Goal: Information Seeking & Learning: Learn about a topic

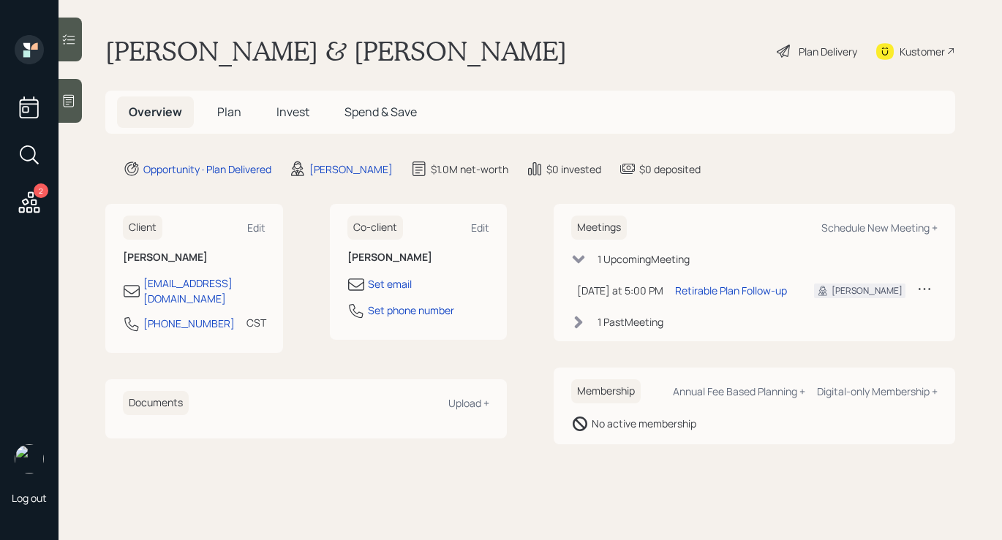
click at [814, 39] on div "Plan Delivery" at bounding box center [816, 51] width 83 height 32
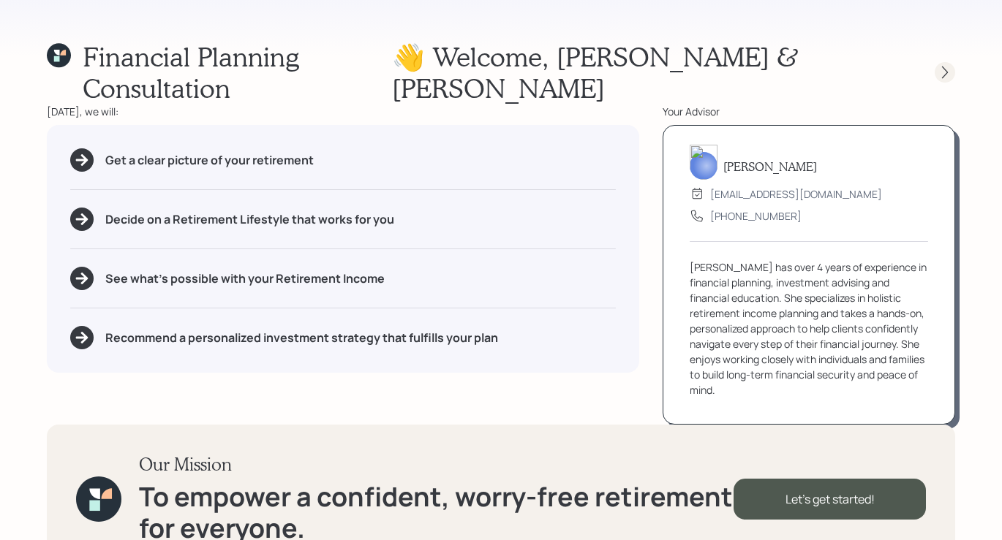
click at [942, 65] on icon at bounding box center [945, 72] width 15 height 15
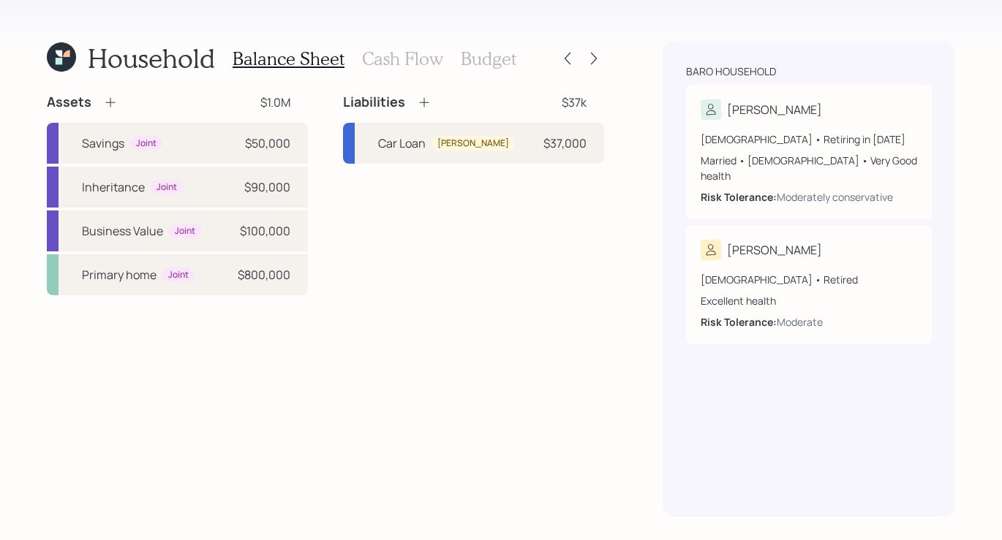
click at [385, 56] on h3 "Cash Flow" at bounding box center [402, 58] width 81 height 21
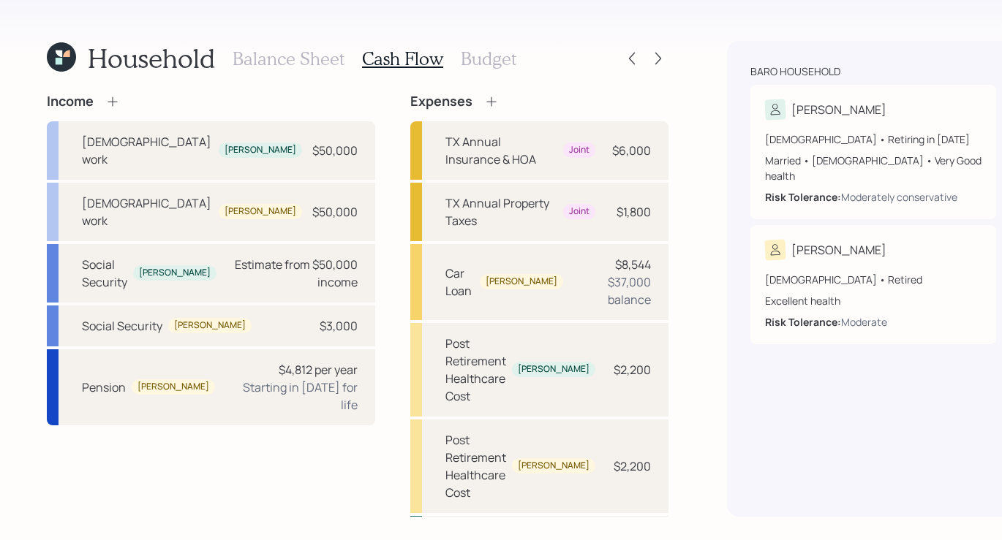
click at [486, 44] on div "Balance Sheet Cash Flow Budget" at bounding box center [375, 58] width 284 height 35
click at [487, 56] on h3 "Budget" at bounding box center [489, 58] width 56 height 21
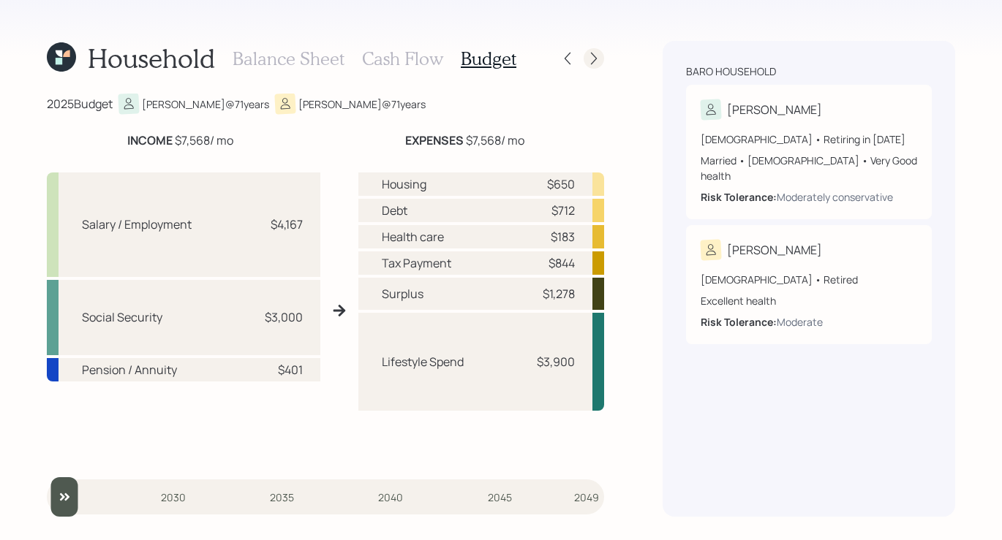
click at [599, 63] on icon at bounding box center [594, 58] width 15 height 15
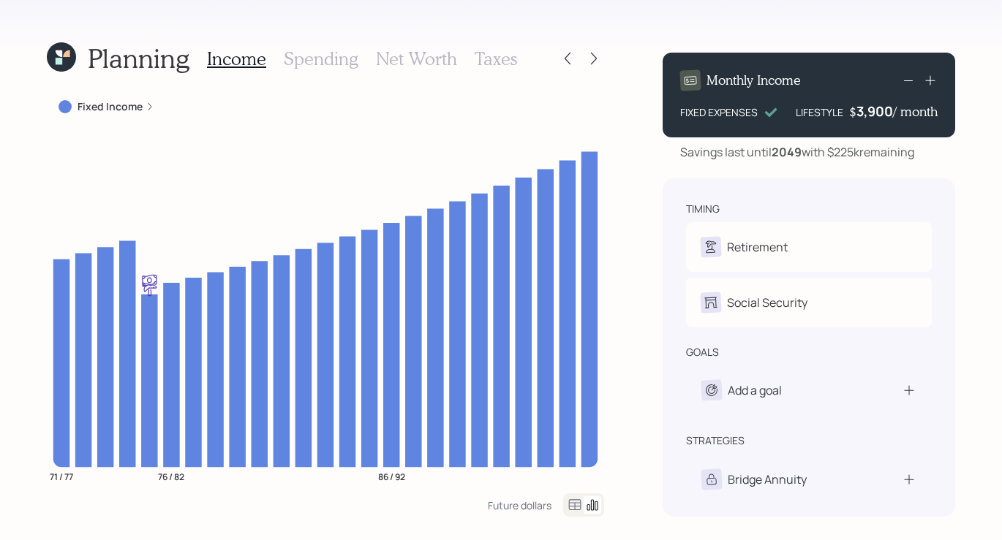
click at [127, 110] on label "Fixed Income" at bounding box center [110, 106] width 65 height 15
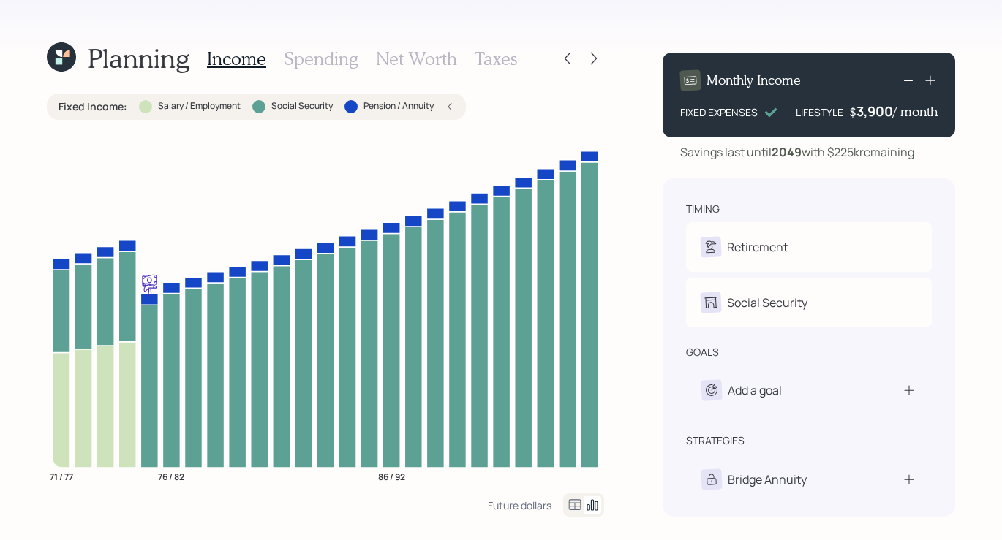
click at [342, 57] on h3 "Spending" at bounding box center [321, 58] width 75 height 21
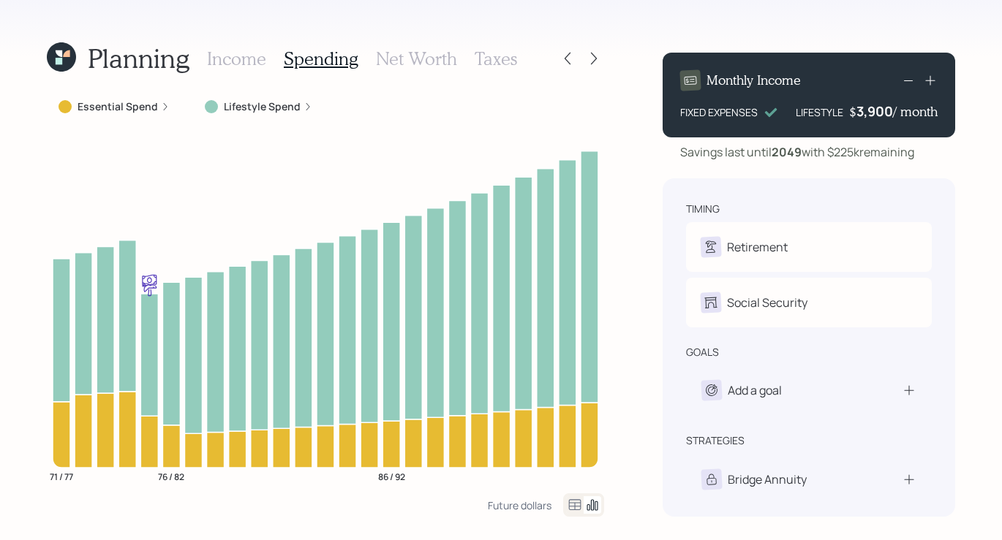
click at [434, 65] on h3 "Net Worth" at bounding box center [416, 58] width 81 height 21
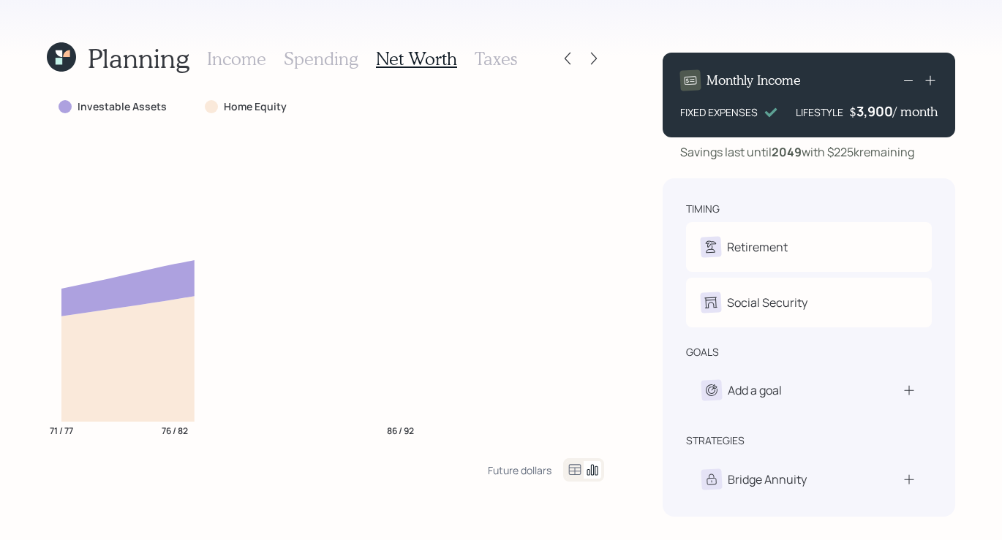
click at [514, 62] on div "Planning Income Spending Net Worth Taxes" at bounding box center [325, 58] width 557 height 35
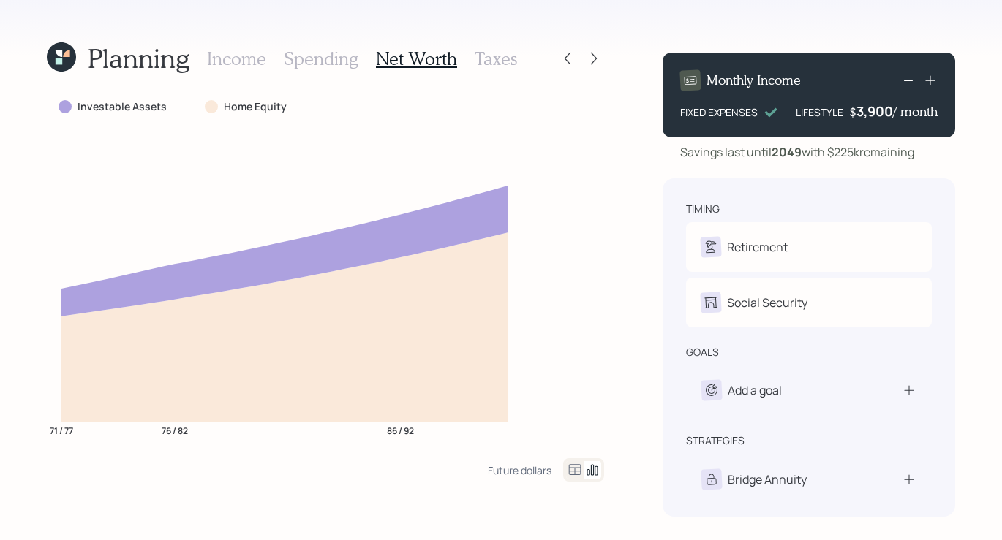
click at [606, 64] on div "Planning Income Spending Net Worth Taxes Investable Assets Home Equity 71 / 77 …" at bounding box center [501, 270] width 1002 height 540
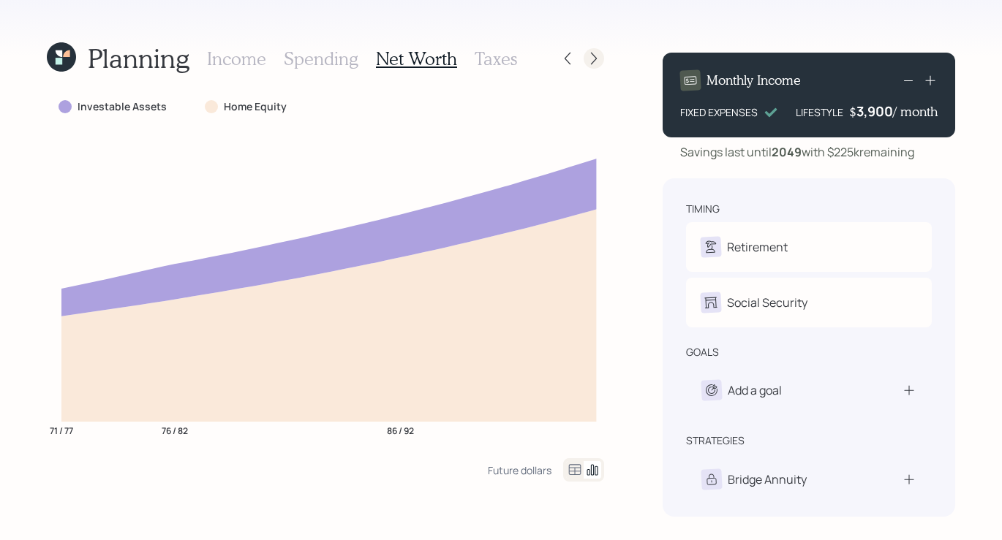
click at [596, 56] on icon at bounding box center [594, 58] width 15 height 15
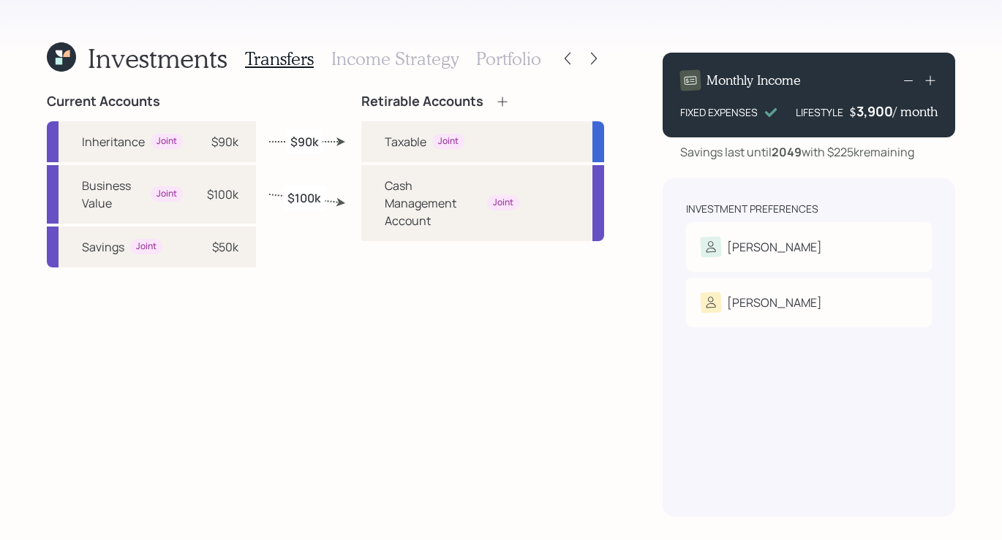
click at [489, 212] on div "Cash Management Account Joint" at bounding box center [452, 203] width 135 height 53
click at [516, 189] on div "Cash Management Account Joint" at bounding box center [452, 203] width 135 height 53
click at [506, 216] on div "Cash Management Account Joint" at bounding box center [452, 203] width 135 height 53
click at [387, 184] on div "Cash Management Account" at bounding box center [433, 203] width 97 height 53
click at [356, 65] on h3 "Income Strategy" at bounding box center [394, 58] width 127 height 21
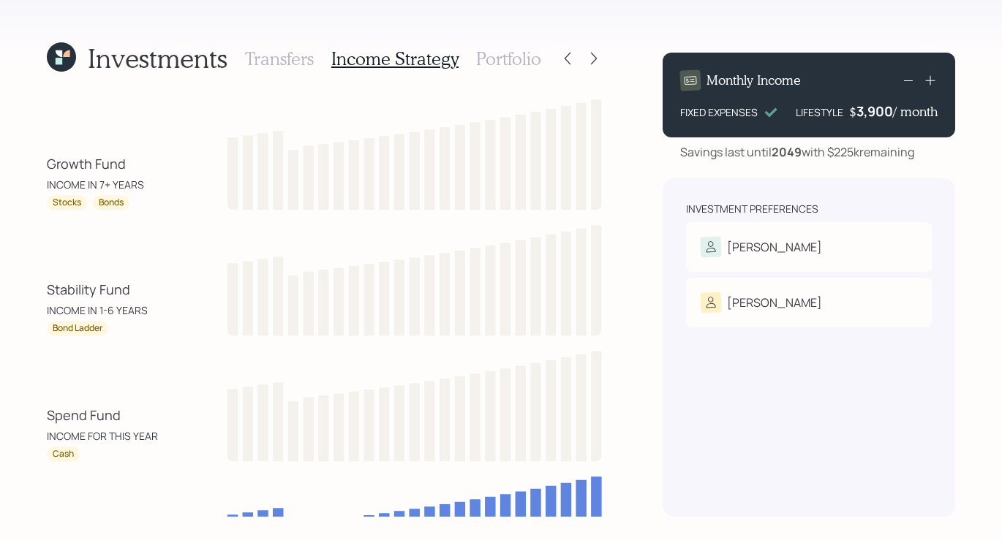
click at [513, 60] on h3 "Portfolio" at bounding box center [508, 58] width 65 height 21
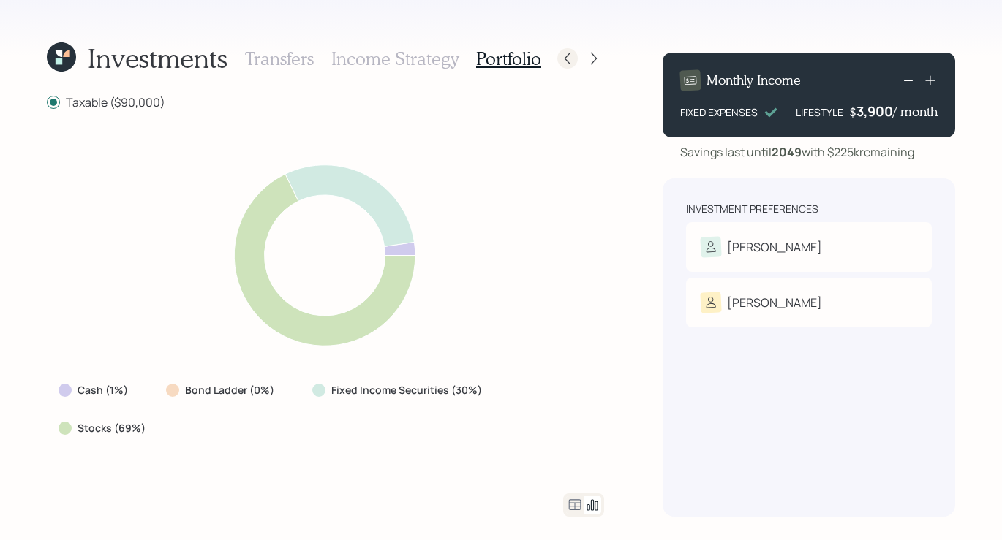
click at [574, 59] on icon at bounding box center [567, 58] width 15 height 15
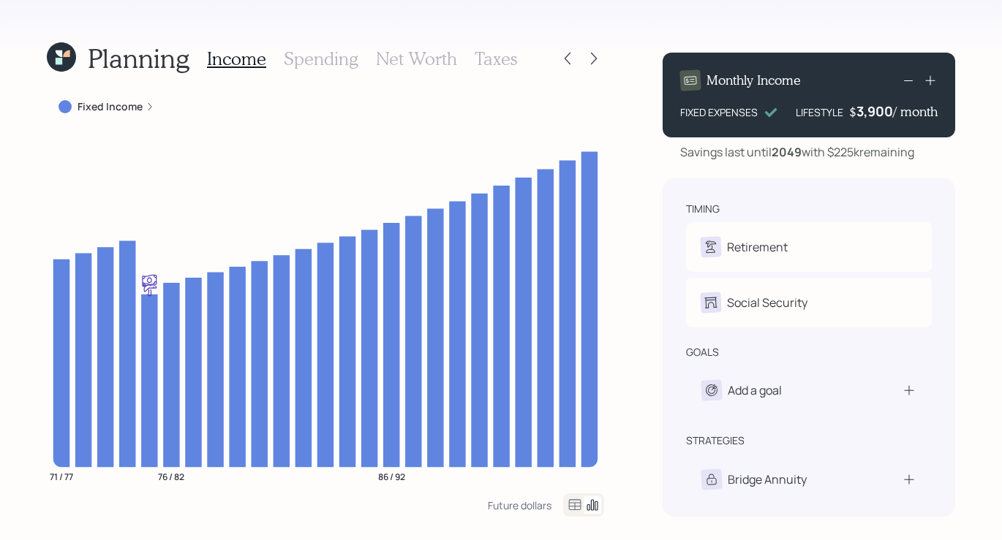
click at [607, 64] on div "Planning Income Spending Net Worth Taxes Fixed Income 71 / 77 76 / 82 86 / 92 F…" at bounding box center [501, 270] width 1002 height 540
click at [599, 57] on icon at bounding box center [594, 58] width 15 height 15
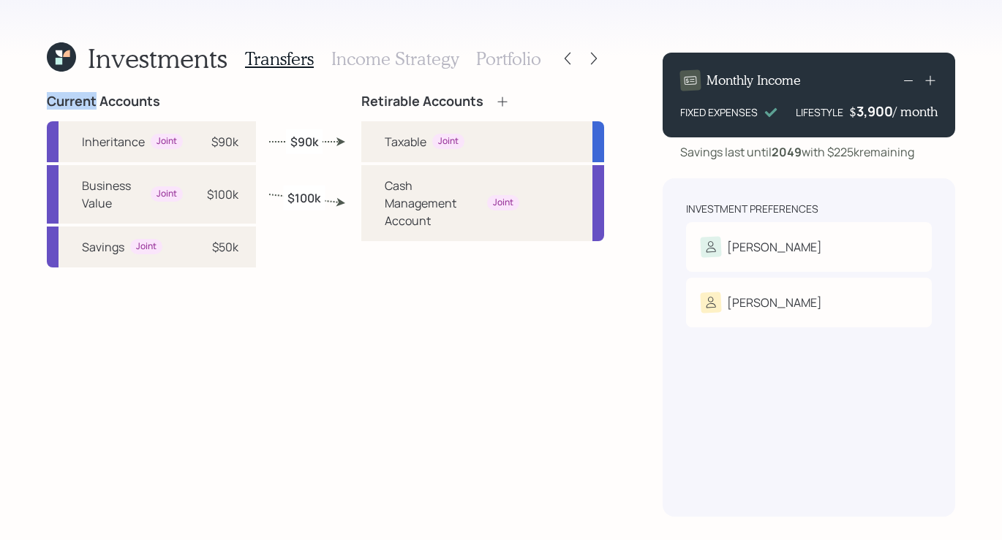
click at [599, 57] on icon at bounding box center [594, 58] width 15 height 15
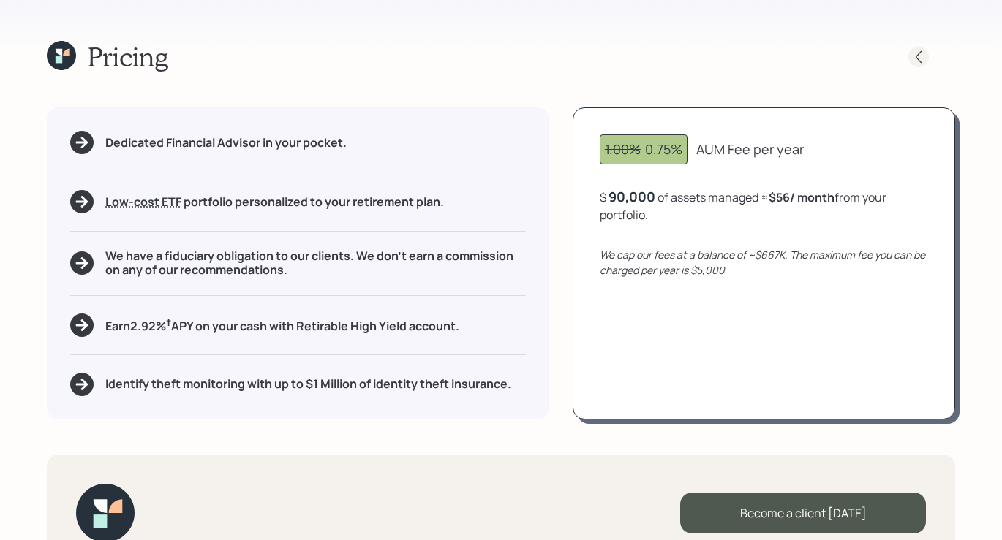
click at [921, 61] on icon at bounding box center [919, 56] width 6 height 12
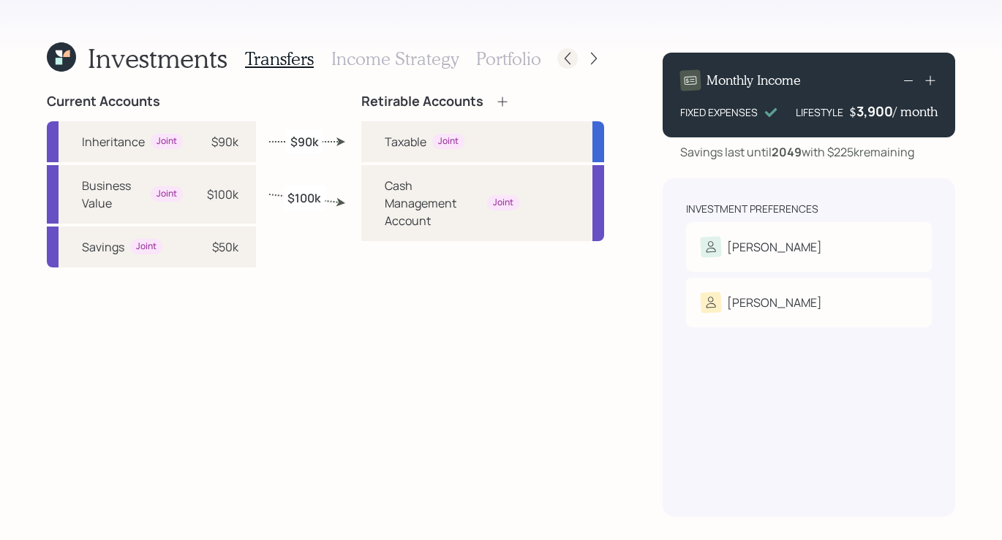
click at [560, 61] on icon at bounding box center [567, 58] width 15 height 15
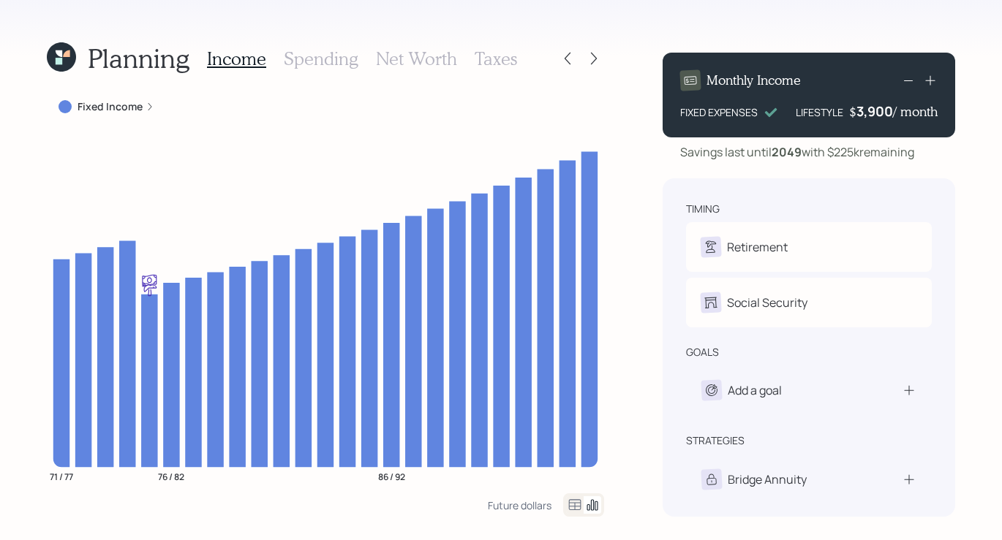
click at [560, 61] on icon at bounding box center [567, 58] width 15 height 15
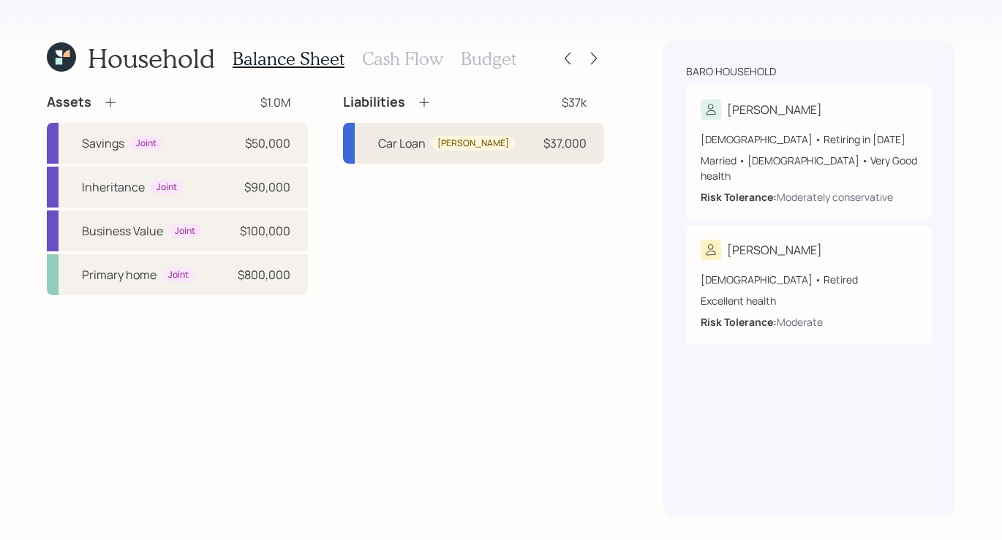
click at [485, 151] on div "Car Loan [PERSON_NAME] $37,000" at bounding box center [473, 143] width 261 height 41
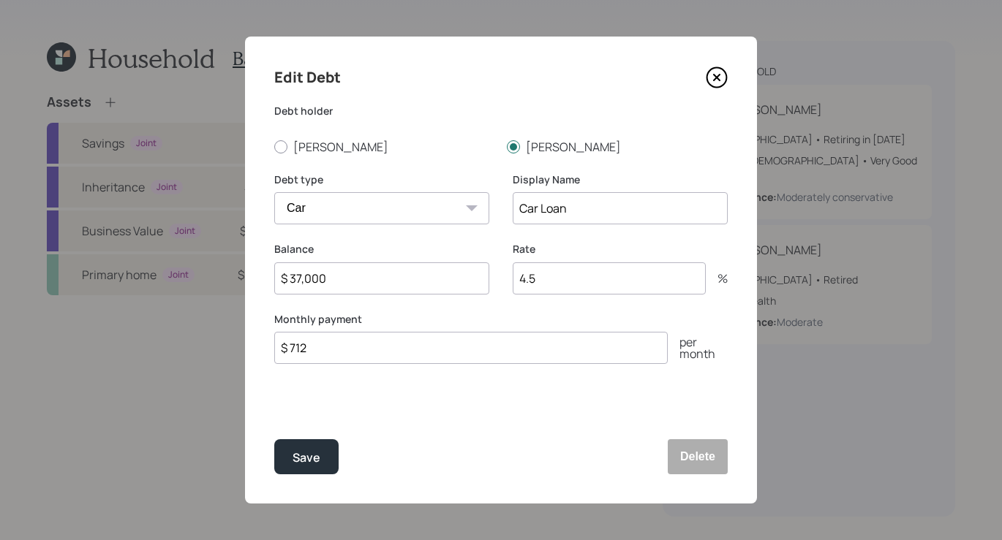
click at [727, 67] on icon at bounding box center [717, 78] width 22 height 22
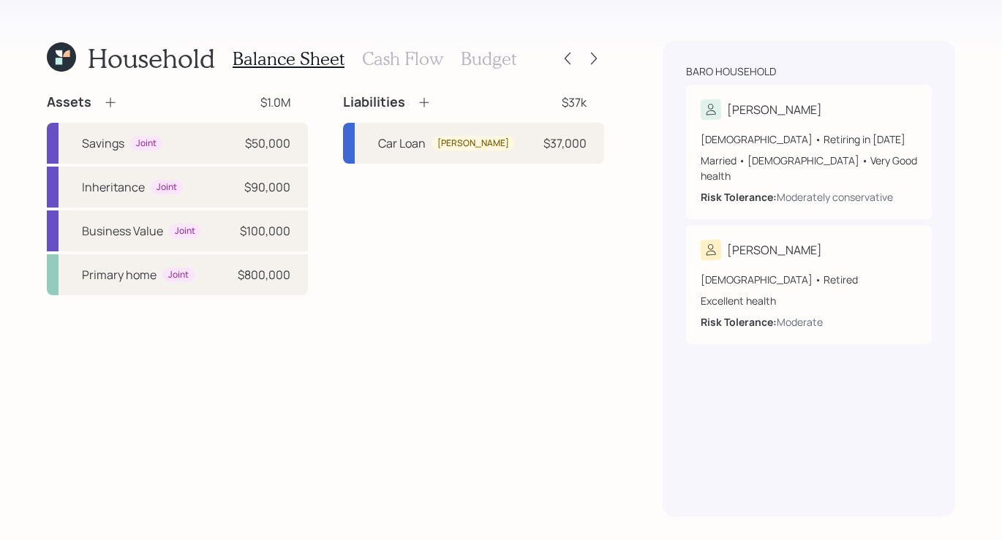
click at [402, 50] on h3 "Cash Flow" at bounding box center [402, 58] width 81 height 21
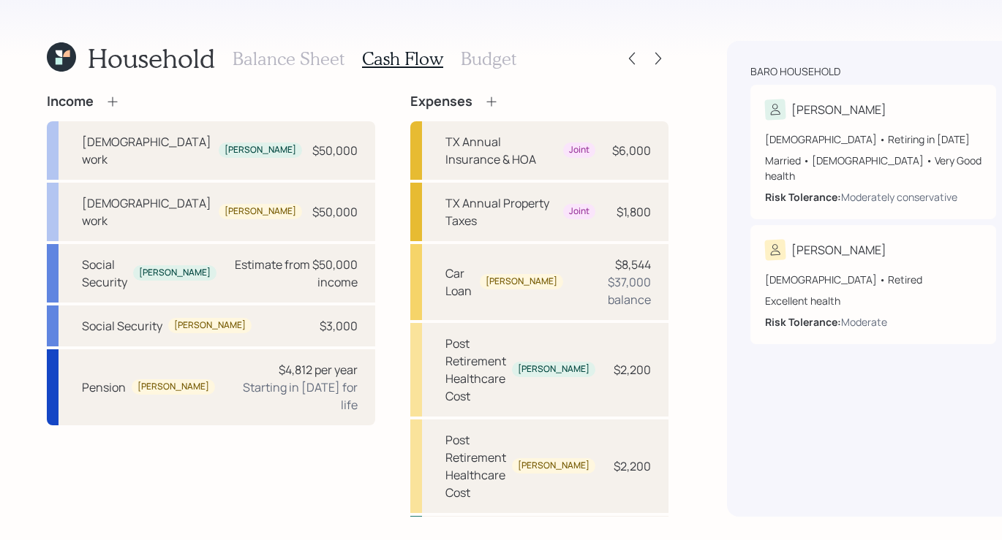
click at [494, 64] on h3 "Budget" at bounding box center [489, 58] width 56 height 21
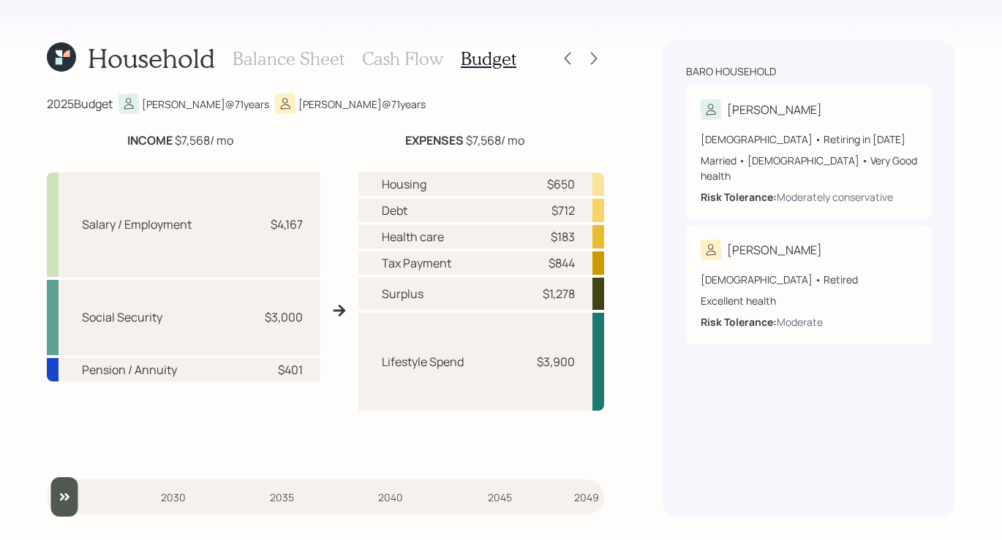
click at [272, 59] on h3 "Balance Sheet" at bounding box center [289, 58] width 112 height 21
